Goal: Information Seeking & Learning: Learn about a topic

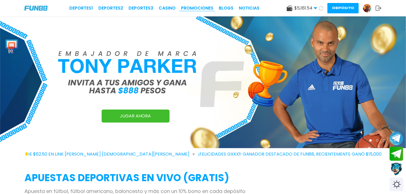
click at [192, 9] on link "Promociones" at bounding box center [197, 8] width 32 height 7
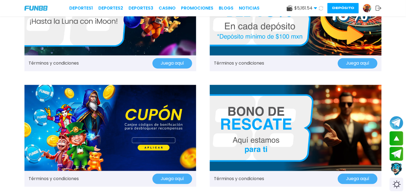
scroll to position [423, 0]
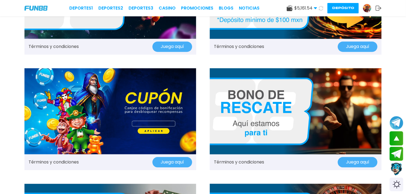
click at [241, 161] on link "Términos y condiciones" at bounding box center [239, 162] width 50 height 7
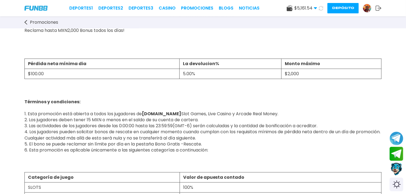
scroll to position [60, 0]
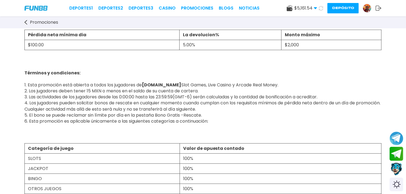
drag, startPoint x: 29, startPoint y: 96, endPoint x: 333, endPoint y: 96, distance: 304.5
click at [333, 96] on p "Términos y condiciones: 1. Esta promoción está abierta a todos los jugadores de…" at bounding box center [202, 94] width 357 height 60
copy span "Las actividades de los jugadores desde las 0:00:00 hasta las 23:59:59(GMT-6) se…"
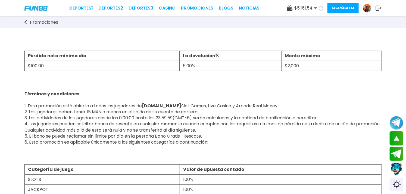
scroll to position [0, 0]
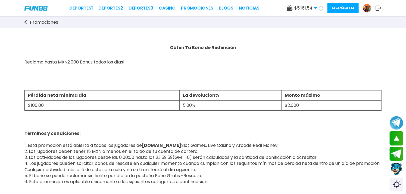
click at [92, 161] on span "Términos y condiciones: 1. Esta promoción está abierta a todos los jugadores de…" at bounding box center [202, 154] width 356 height 60
click at [196, 8] on link "Promociones" at bounding box center [197, 8] width 32 height 7
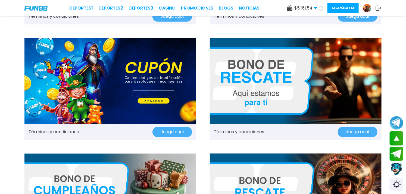
scroll to position [544, 0]
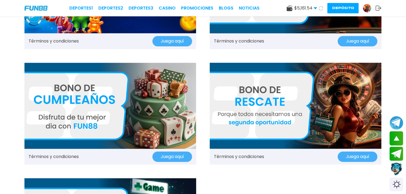
click at [233, 157] on link "Términos y condiciones" at bounding box center [239, 156] width 50 height 7
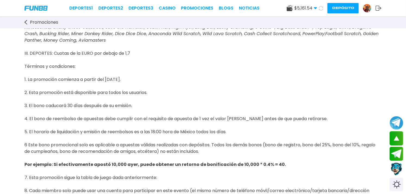
scroll to position [272, 0]
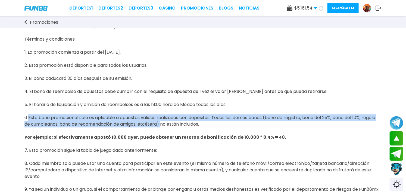
drag, startPoint x: 28, startPoint y: 109, endPoint x: 177, endPoint y: 116, distance: 149.4
click at [177, 116] on span "III. DEPORTES: Cuotas de la EURO por debajo de 1,7 Términos y condiciones: 1. L…" at bounding box center [201, 107] width 355 height 182
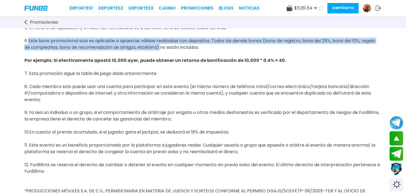
scroll to position [332, 0]
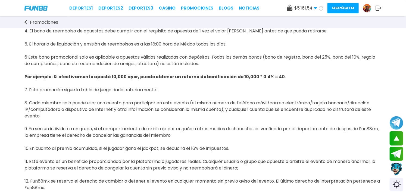
click at [194, 56] on span "III. DEPORTES: Cuotas de la EURO por debajo de 1,7 Términos y condiciones: 1. L…" at bounding box center [201, 47] width 355 height 182
